Goal: Task Accomplishment & Management: Manage account settings

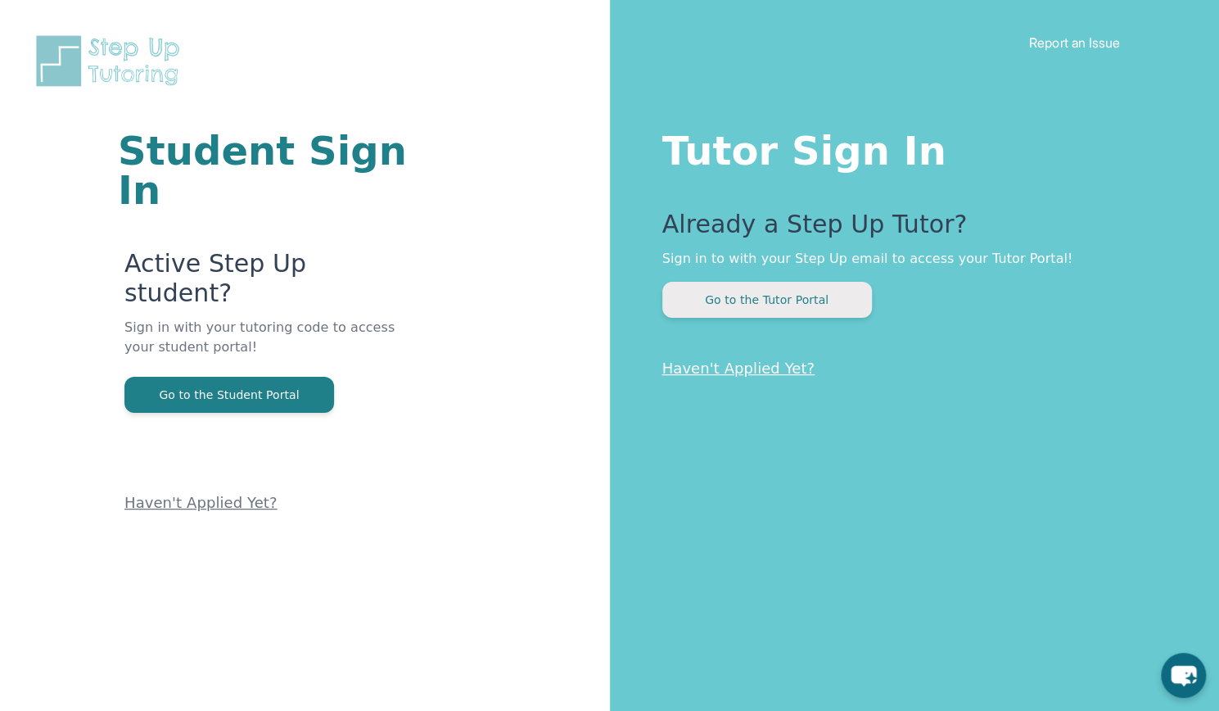
click at [780, 286] on button "Go to the Tutor Portal" at bounding box center [767, 300] width 210 height 36
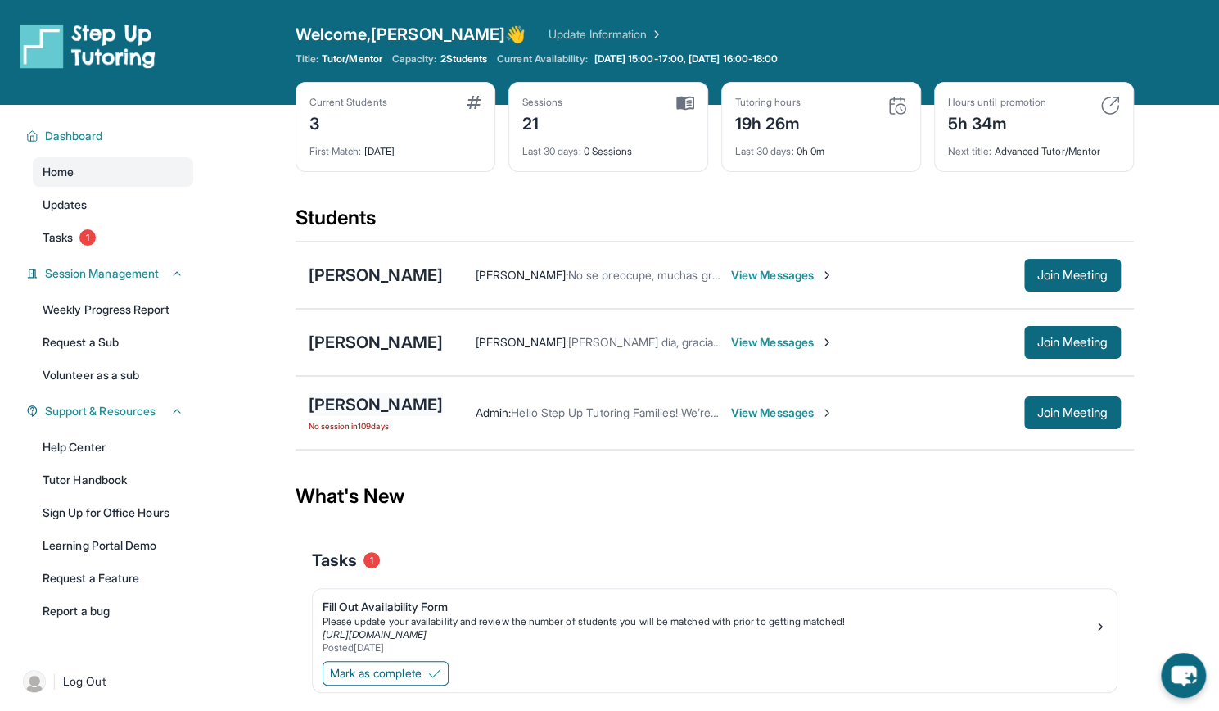
click at [335, 395] on div "[PERSON_NAME]" at bounding box center [376, 404] width 134 height 23
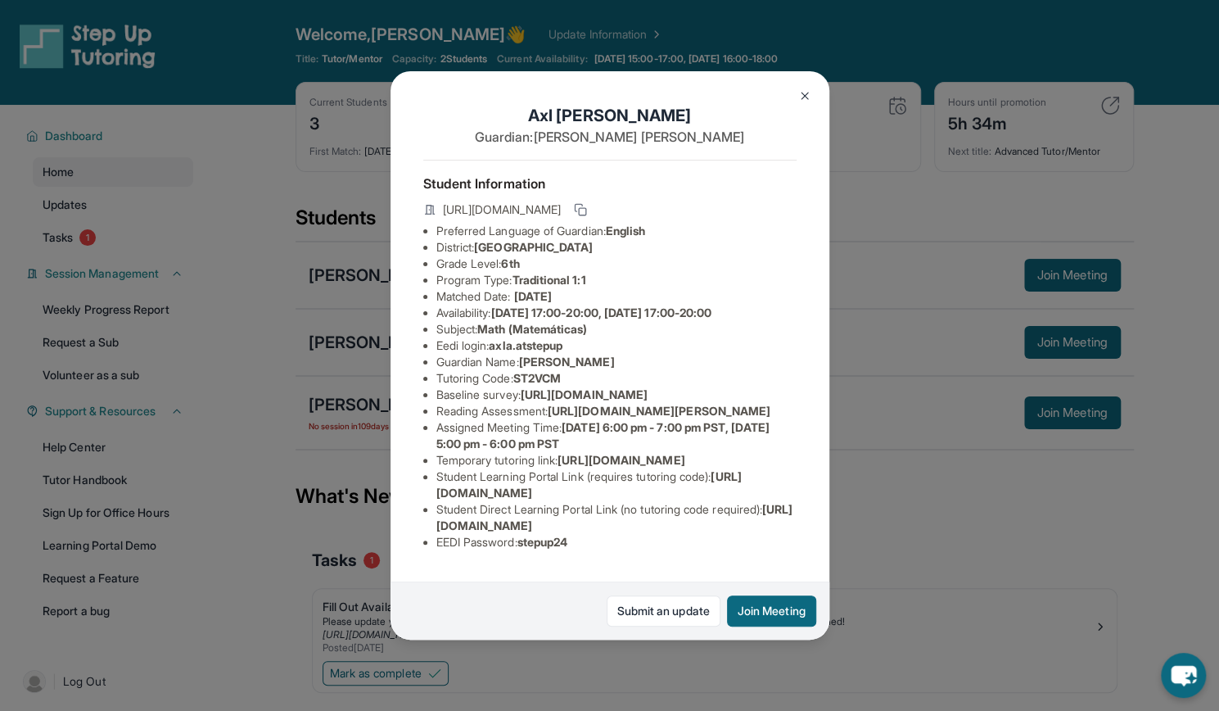
scroll to position [129, 0]
click at [641, 610] on link "Submit an update" at bounding box center [664, 610] width 114 height 31
click at [806, 93] on img at bounding box center [804, 95] width 13 height 13
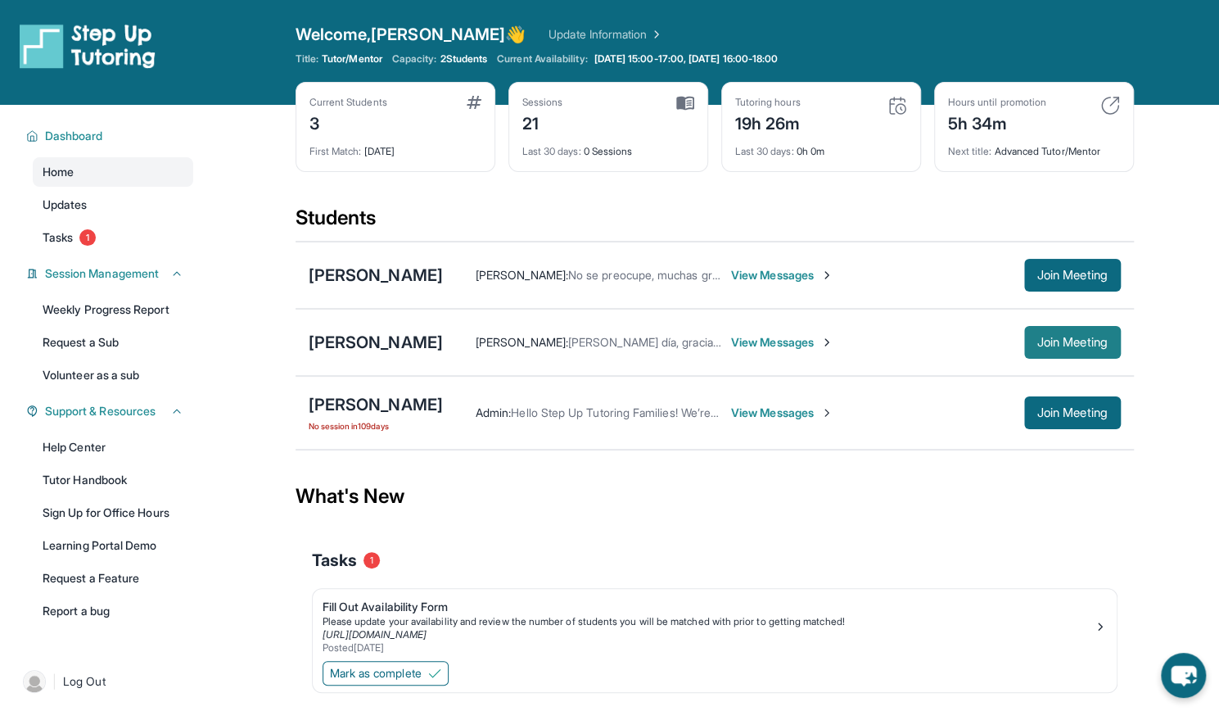
click at [1067, 337] on span "Join Meeting" at bounding box center [1072, 342] width 70 height 10
click at [359, 345] on div "[PERSON_NAME]" at bounding box center [376, 342] width 134 height 23
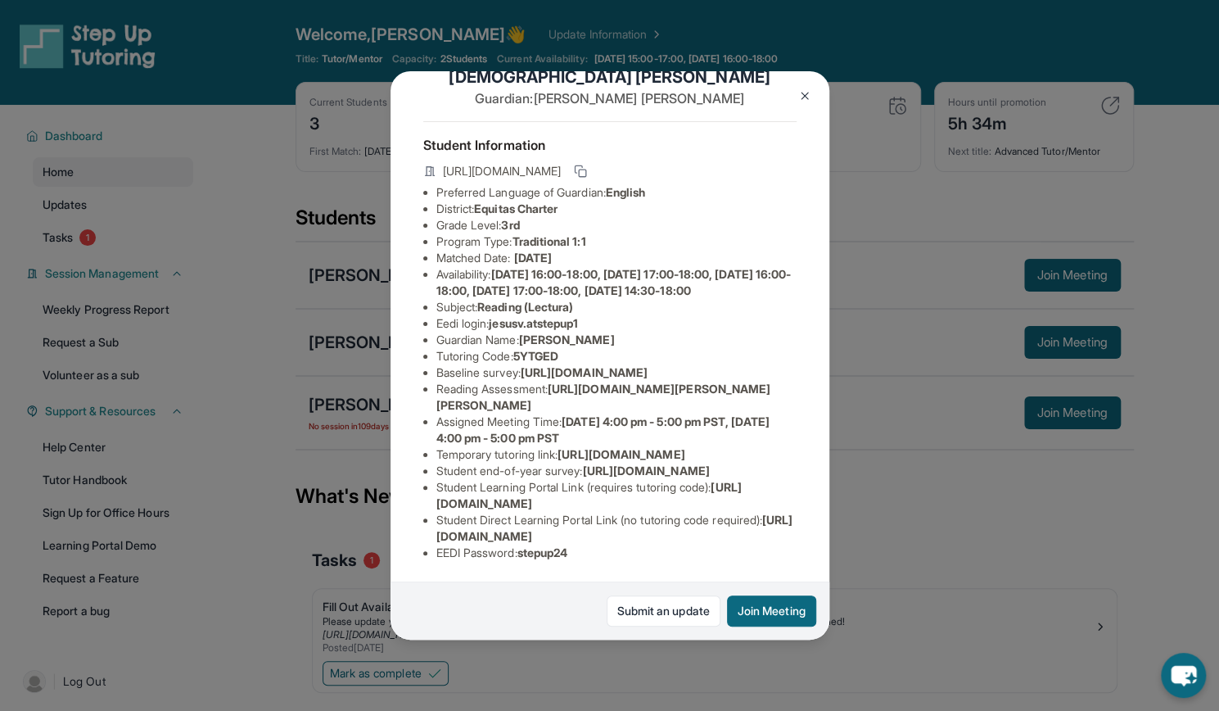
scroll to position [243, 600]
drag, startPoint x: 428, startPoint y: 209, endPoint x: 822, endPoint y: 250, distance: 396.0
click at [822, 250] on div "[PERSON_NAME] Guardian: [PERSON_NAME] Student Information [URL][DOMAIN_NAME] Pr…" at bounding box center [610, 355] width 439 height 568
copy span "[URL][DOMAIN_NAME]"
click at [811, 102] on button at bounding box center [804, 95] width 33 height 33
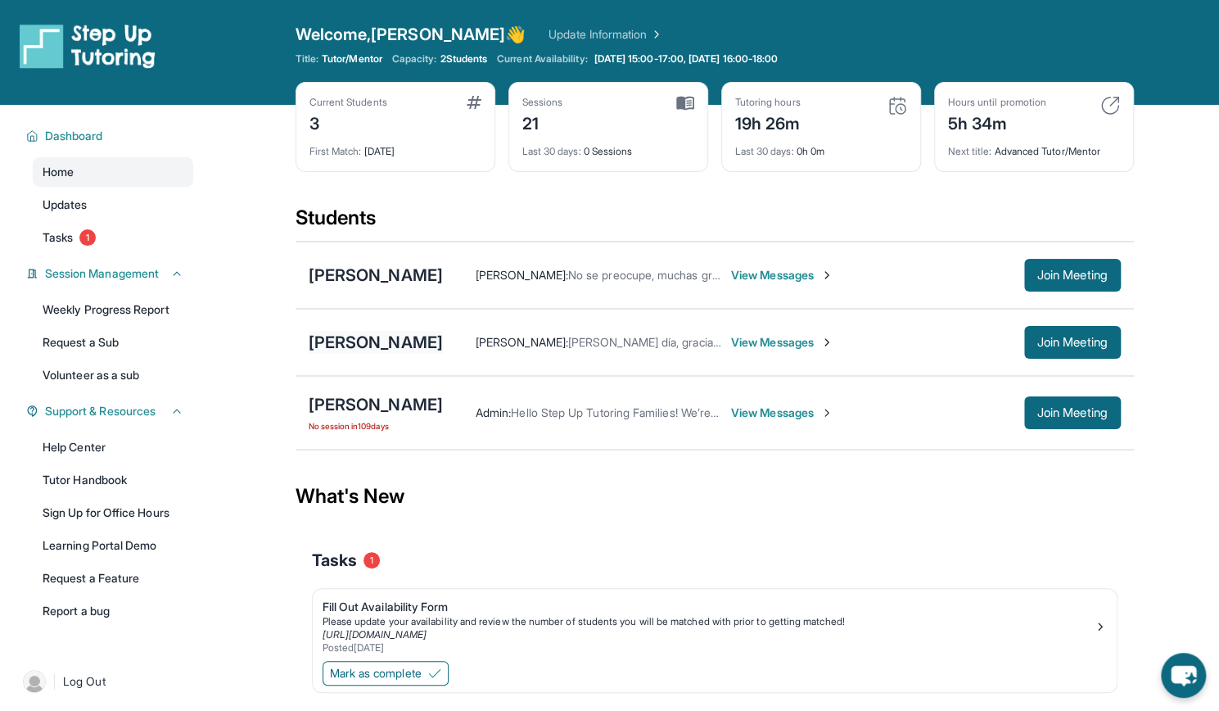
click at [413, 345] on div "[PERSON_NAME]" at bounding box center [376, 342] width 134 height 23
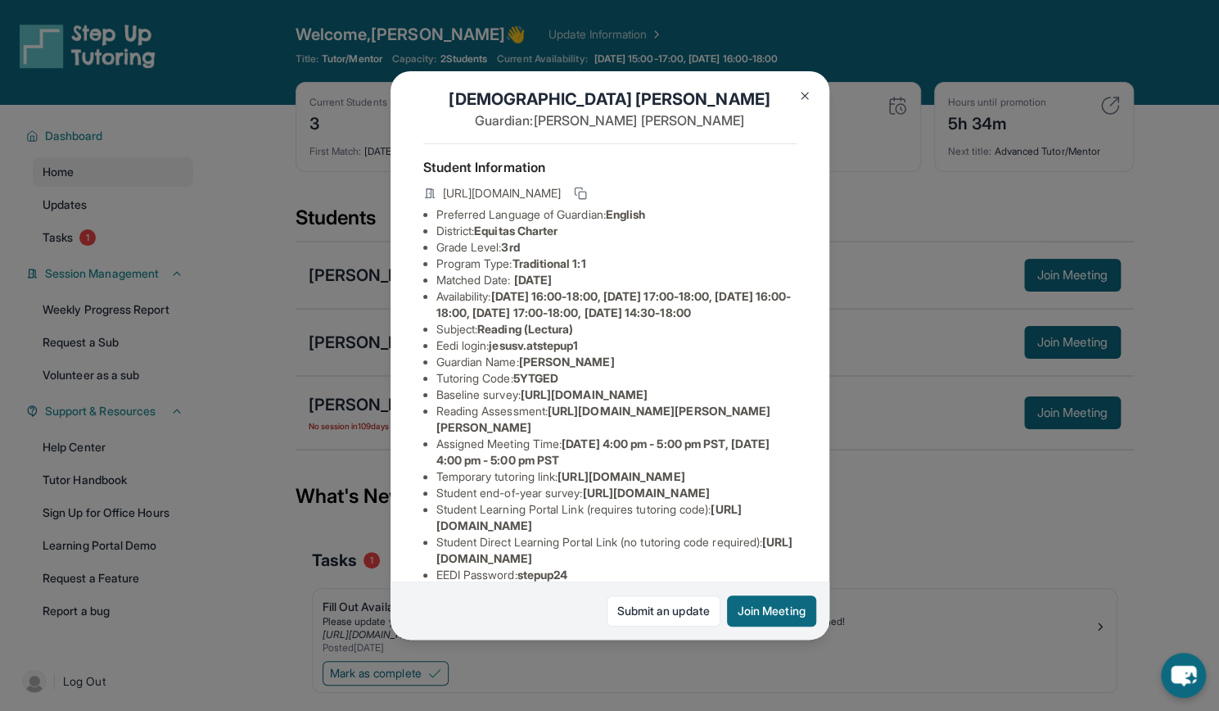
scroll to position [0, 0]
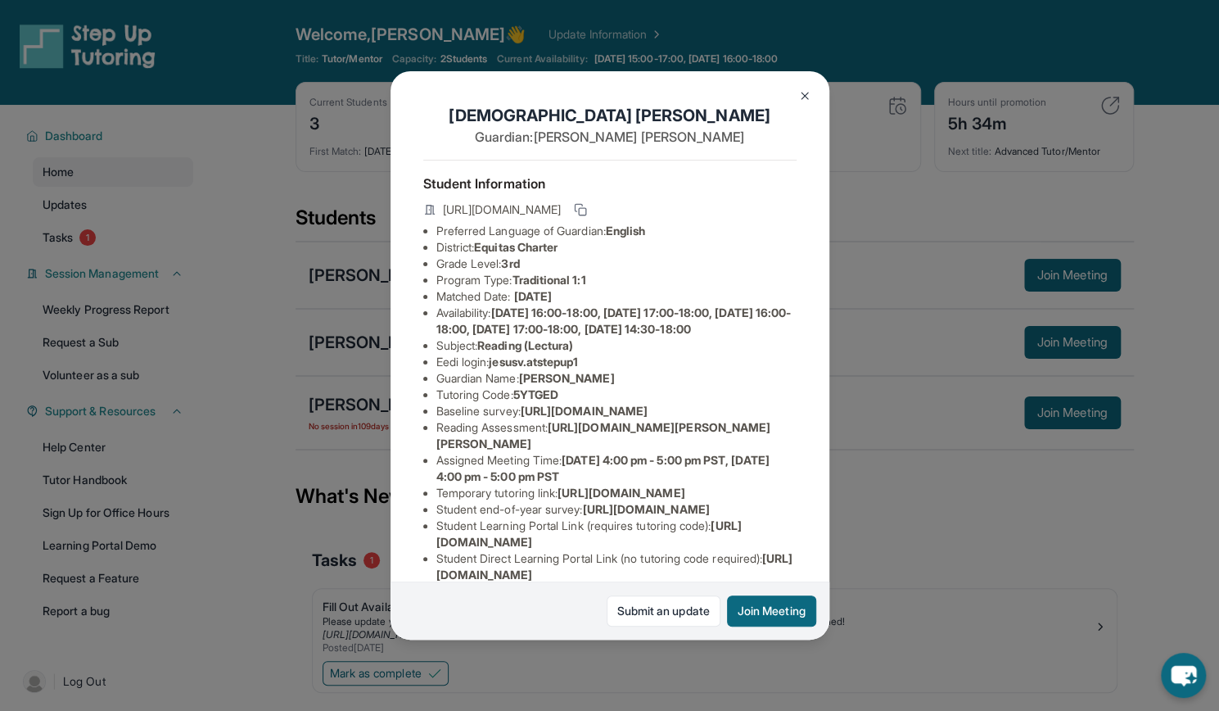
click at [795, 97] on button at bounding box center [804, 95] width 33 height 33
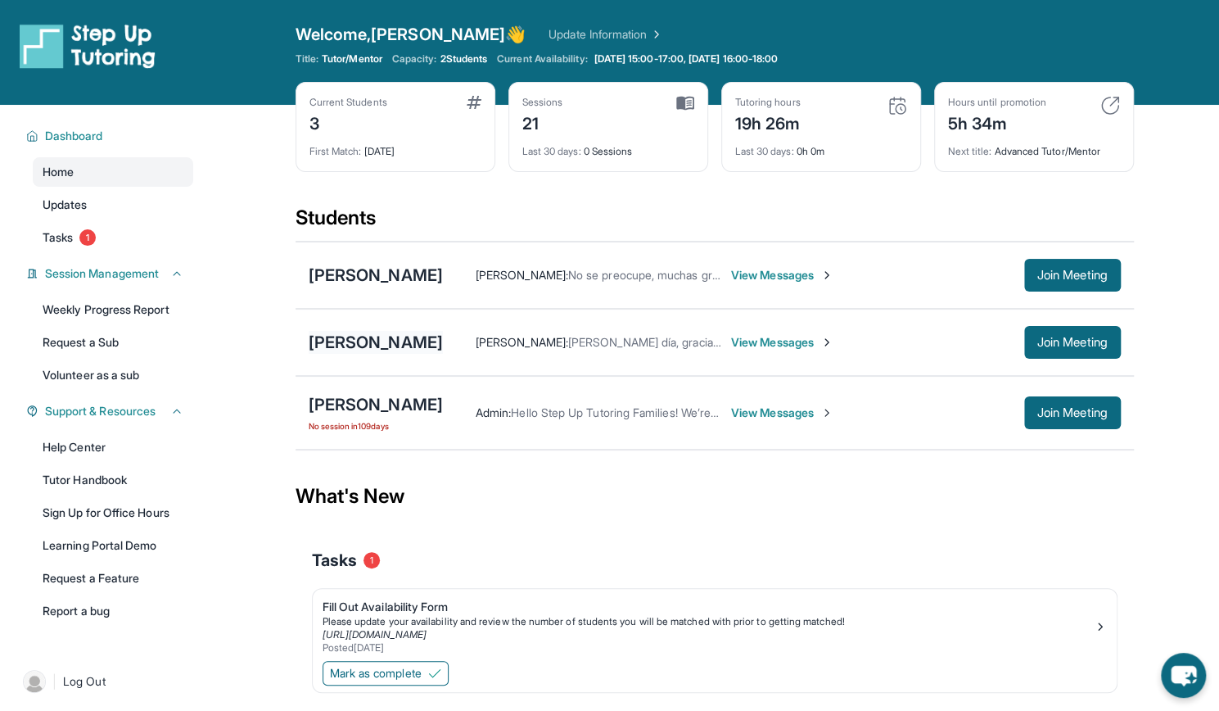
click at [422, 334] on div "[PERSON_NAME]" at bounding box center [376, 342] width 134 height 23
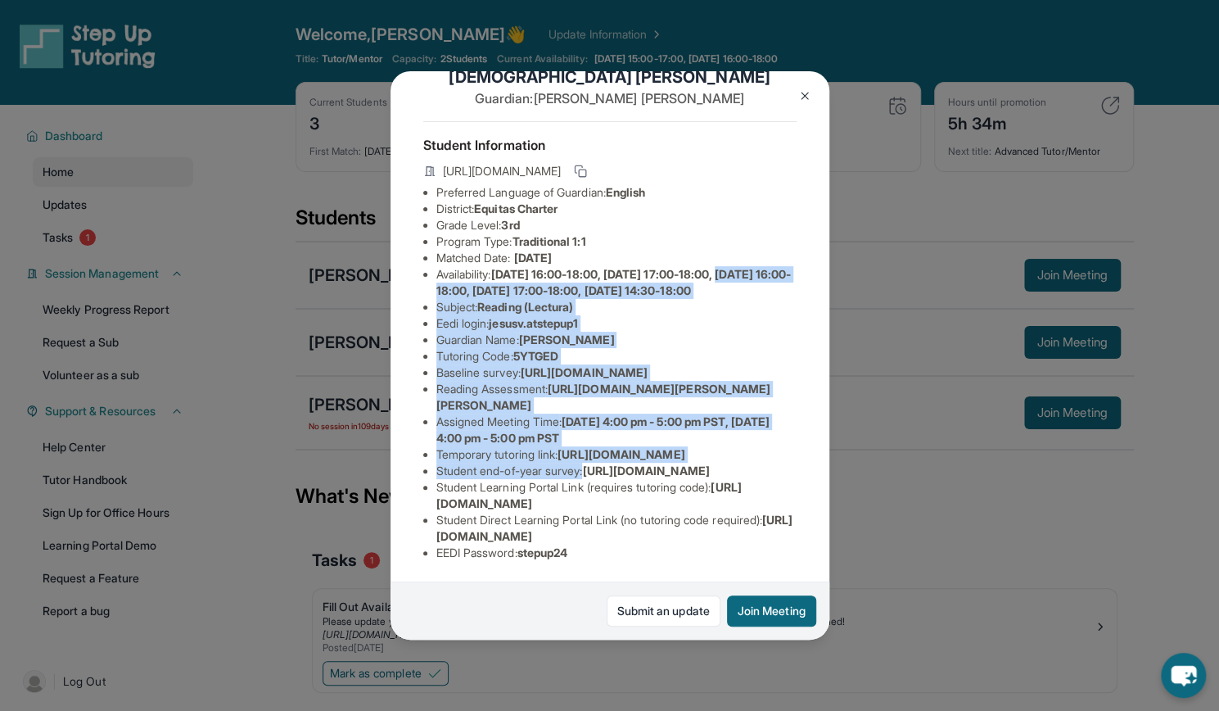
drag, startPoint x: 829, startPoint y: 329, endPoint x: 825, endPoint y: 453, distance: 123.7
click at [825, 453] on div "[PERSON_NAME] Guardian: [PERSON_NAME] Student Information [URL][DOMAIN_NAME] Pr…" at bounding box center [610, 355] width 439 height 568
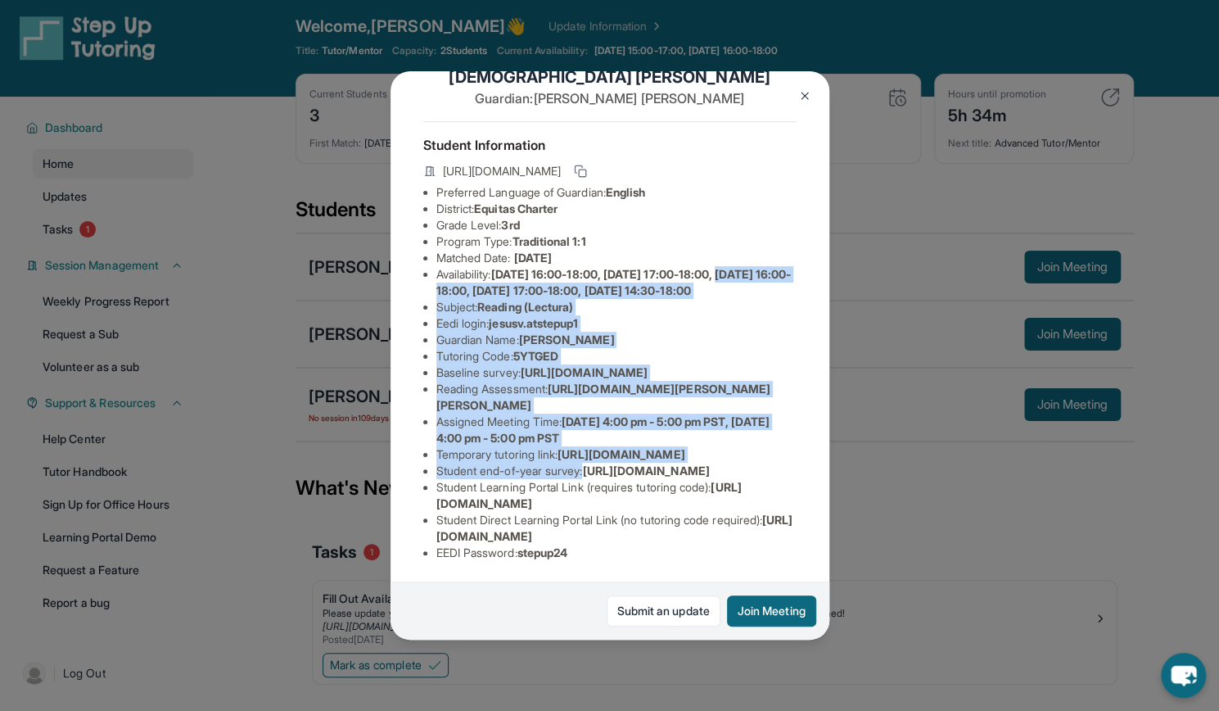
scroll to position [192, 0]
click at [644, 413] on li "Assigned Meeting Time : [DATE] 4:00 pm - 5:00 pm PST, [DATE] 4:00 pm - 5:00 pm …" at bounding box center [616, 429] width 360 height 33
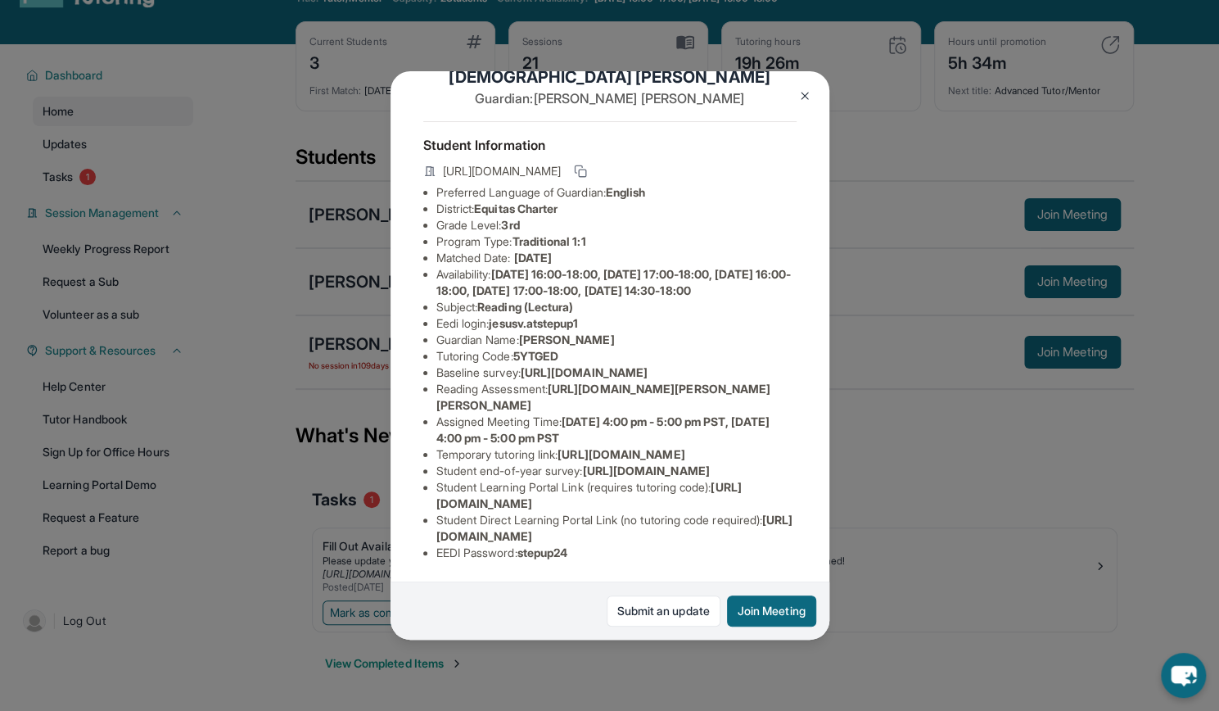
scroll to position [79, 0]
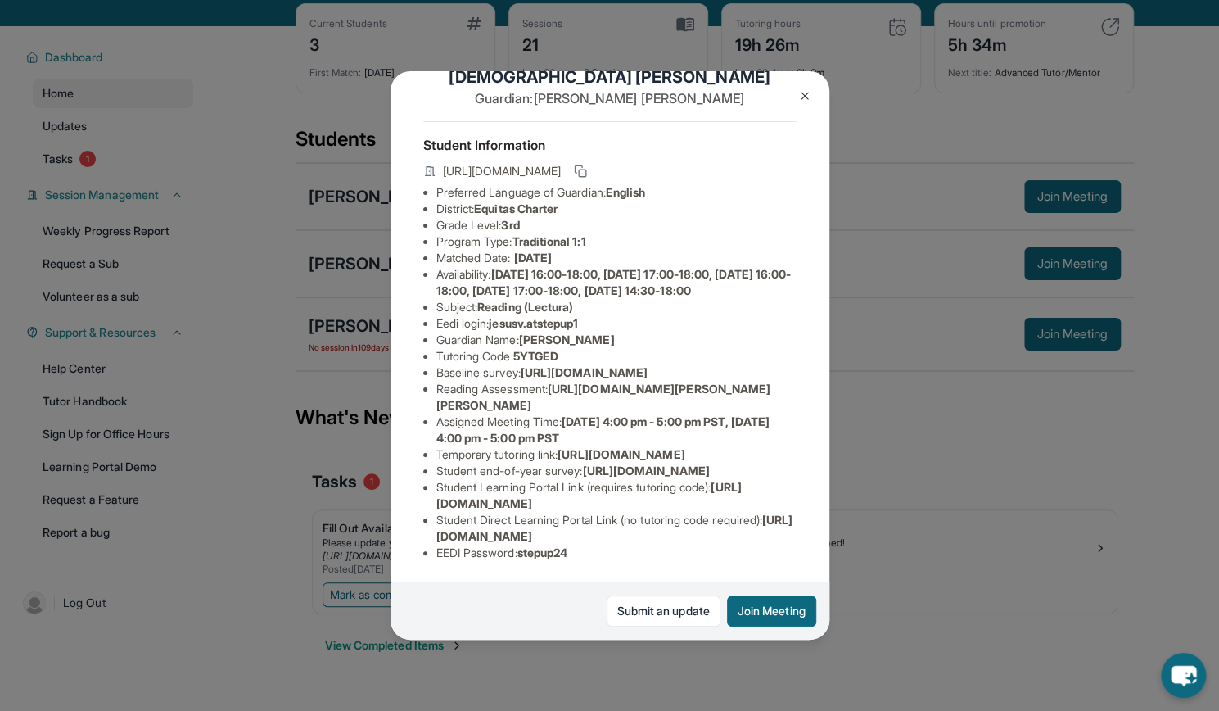
click at [797, 97] on button at bounding box center [804, 95] width 33 height 33
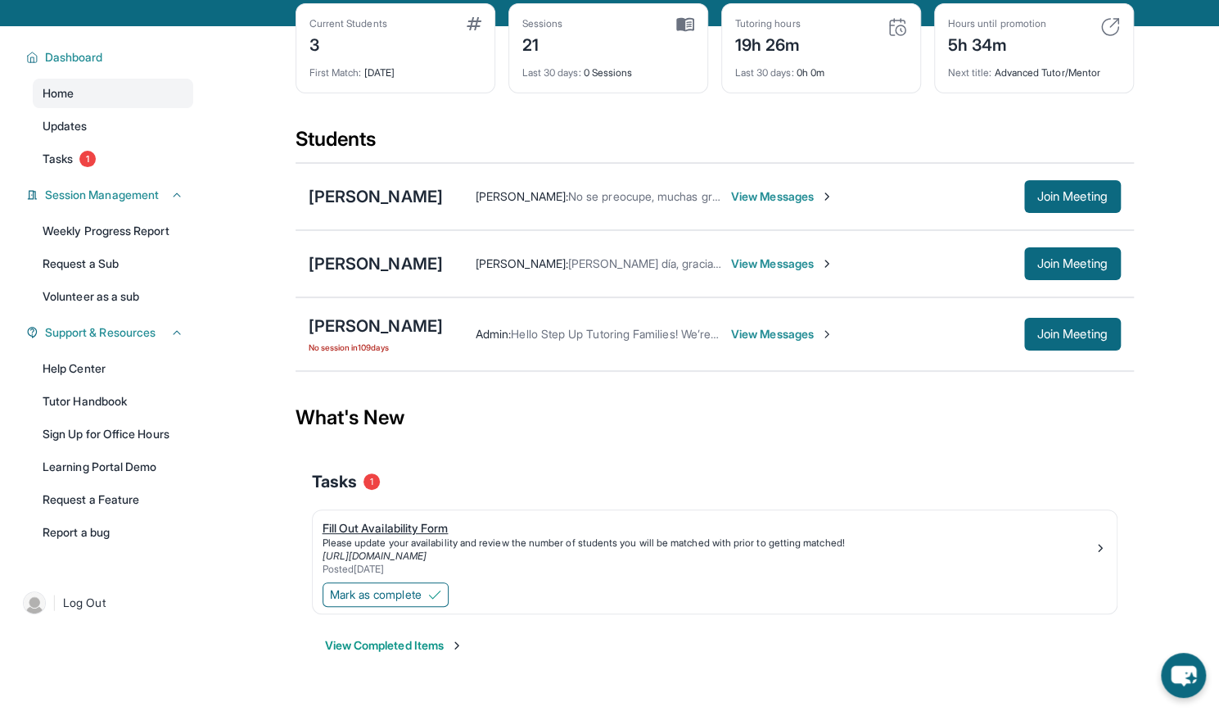
click at [785, 520] on div "Fill Out Availability Form" at bounding box center [708, 528] width 771 height 16
click at [427, 585] on button "Mark as complete" at bounding box center [386, 594] width 126 height 25
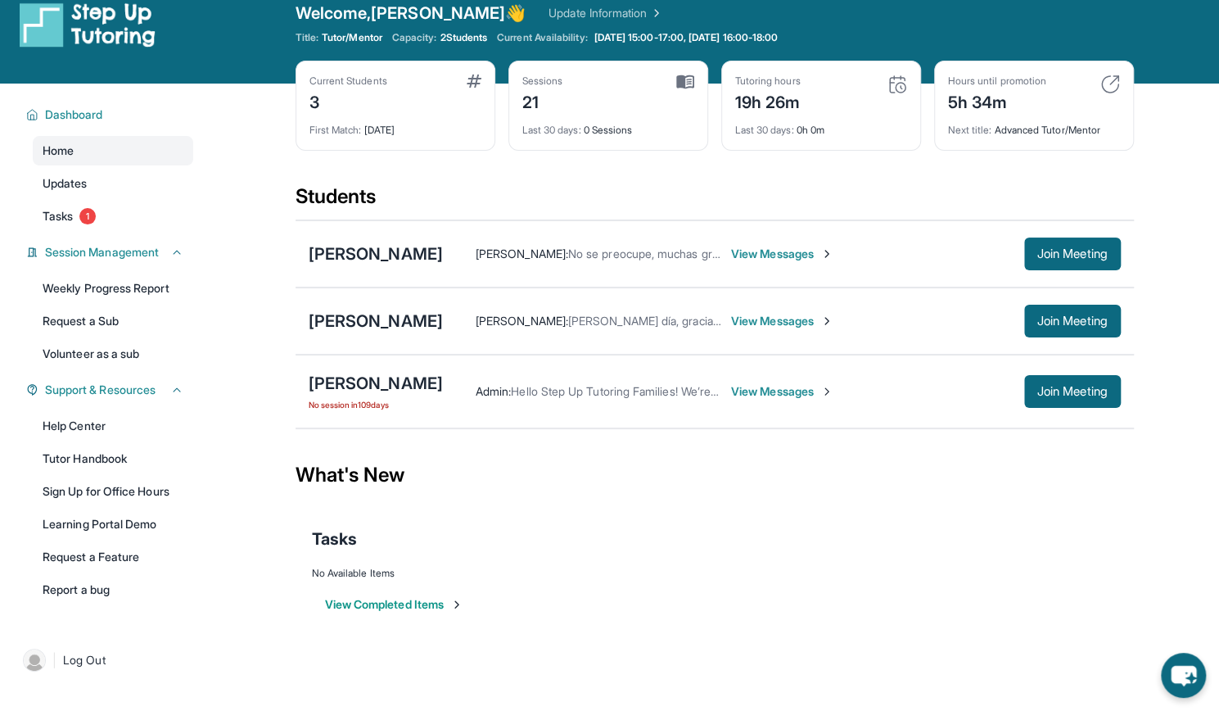
scroll to position [20, 0]
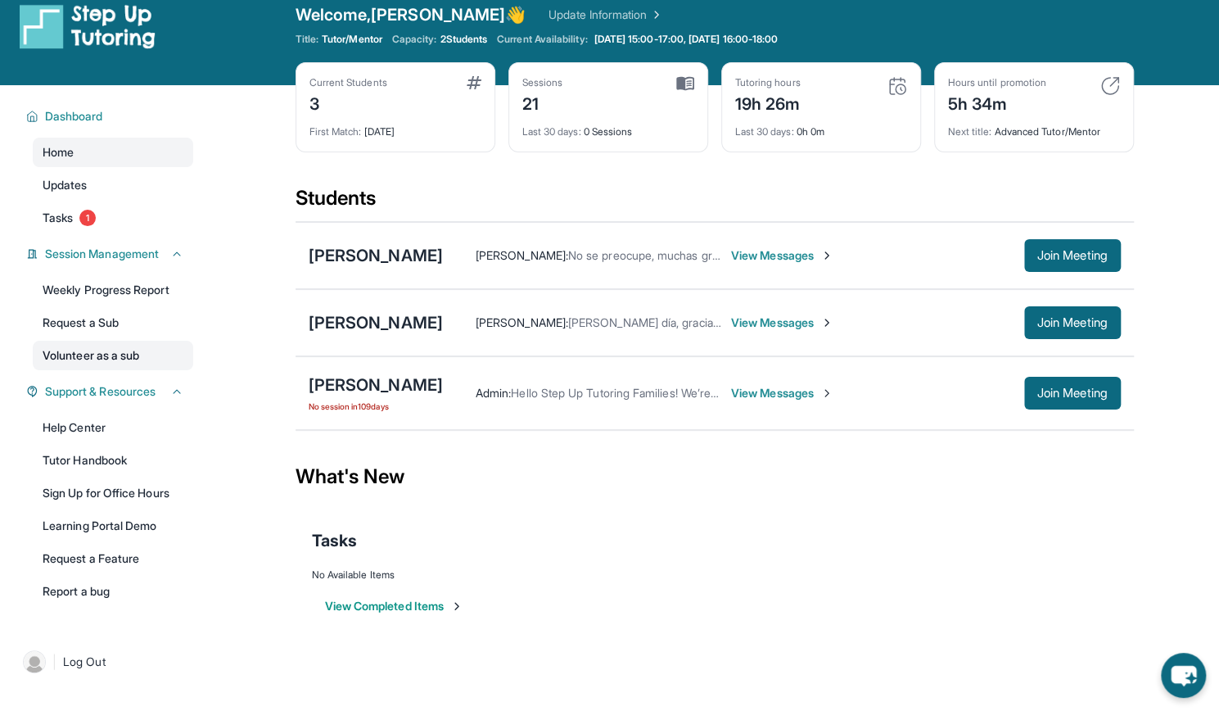
click at [128, 343] on link "Volunteer as a sub" at bounding box center [113, 355] width 160 height 29
click at [1059, 322] on span "Join Meeting" at bounding box center [1072, 323] width 70 height 10
click at [470, 36] on span "2 Students" at bounding box center [463, 39] width 47 height 13
click at [370, 35] on span "Tutor/Mentor" at bounding box center [352, 39] width 61 height 13
click at [1100, 85] on img at bounding box center [1110, 86] width 20 height 20
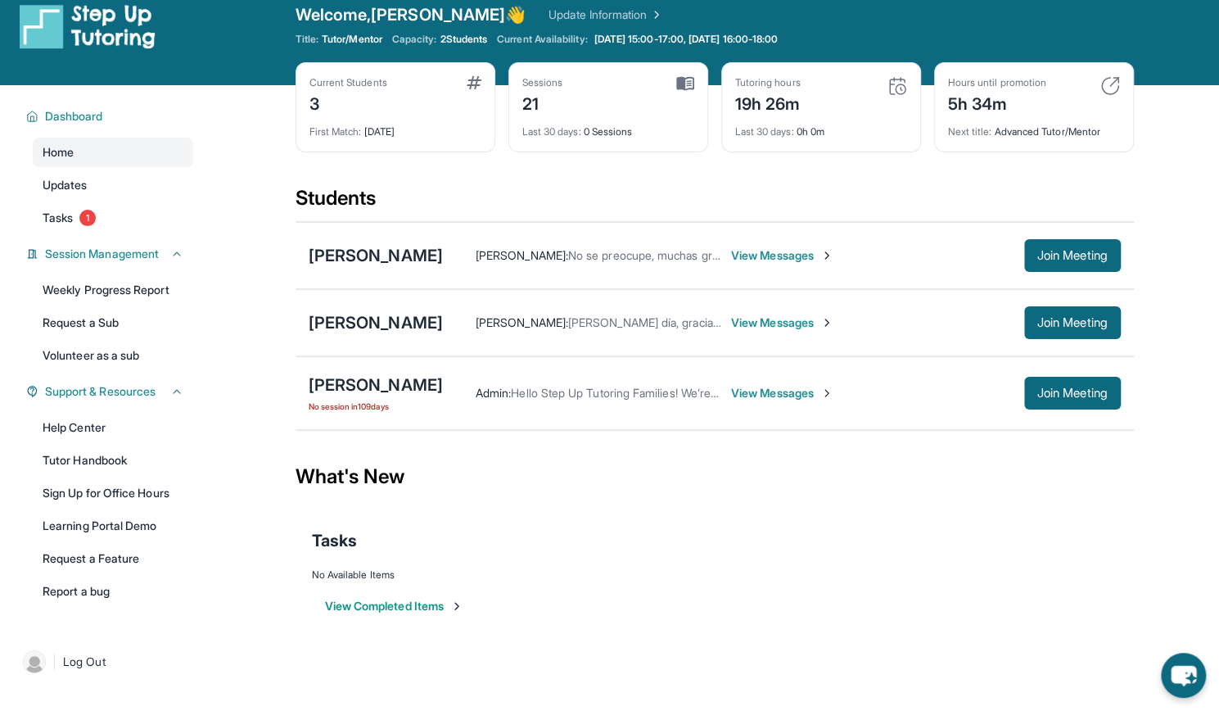
click at [1096, 123] on div "Next title : Advanced Tutor/Mentor" at bounding box center [1034, 126] width 172 height 23
click at [1122, 75] on div "Hours until promotion 5h 34m Next title : Advanced Tutor/Mentor" at bounding box center [1034, 107] width 200 height 90
click at [1091, 326] on span "Join Meeting" at bounding box center [1072, 323] width 70 height 10
click at [1024, 322] on button "Join Meeting" at bounding box center [1072, 322] width 97 height 33
